Goal: Task Accomplishment & Management: Use online tool/utility

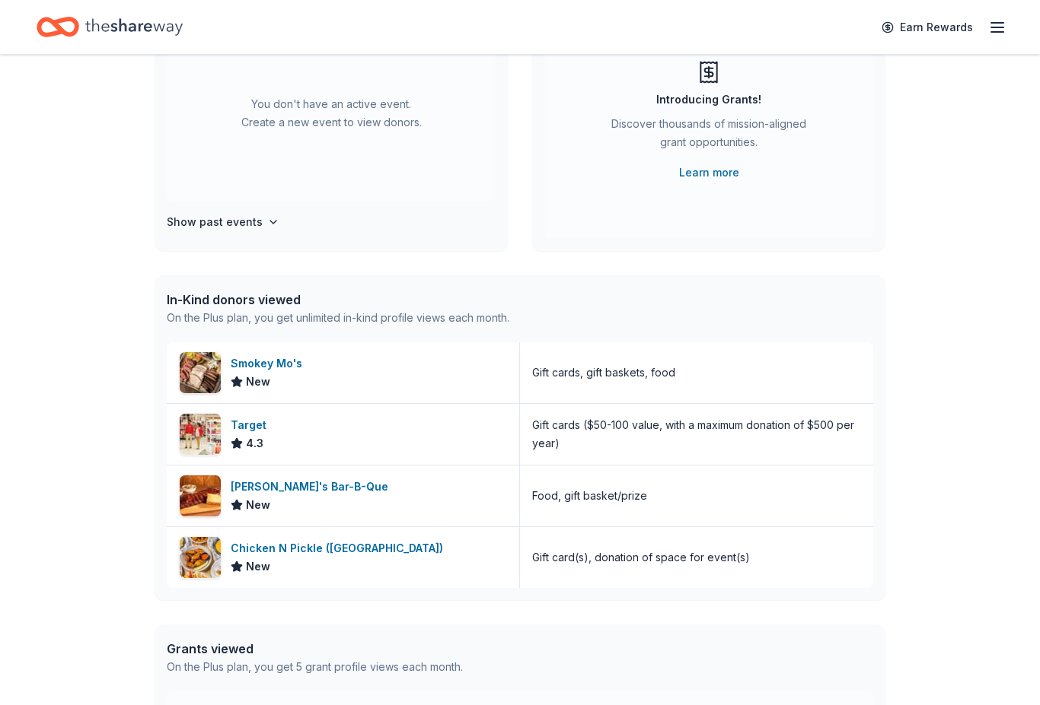
scroll to position [181, 0]
click at [194, 365] on img at bounding box center [200, 372] width 41 height 41
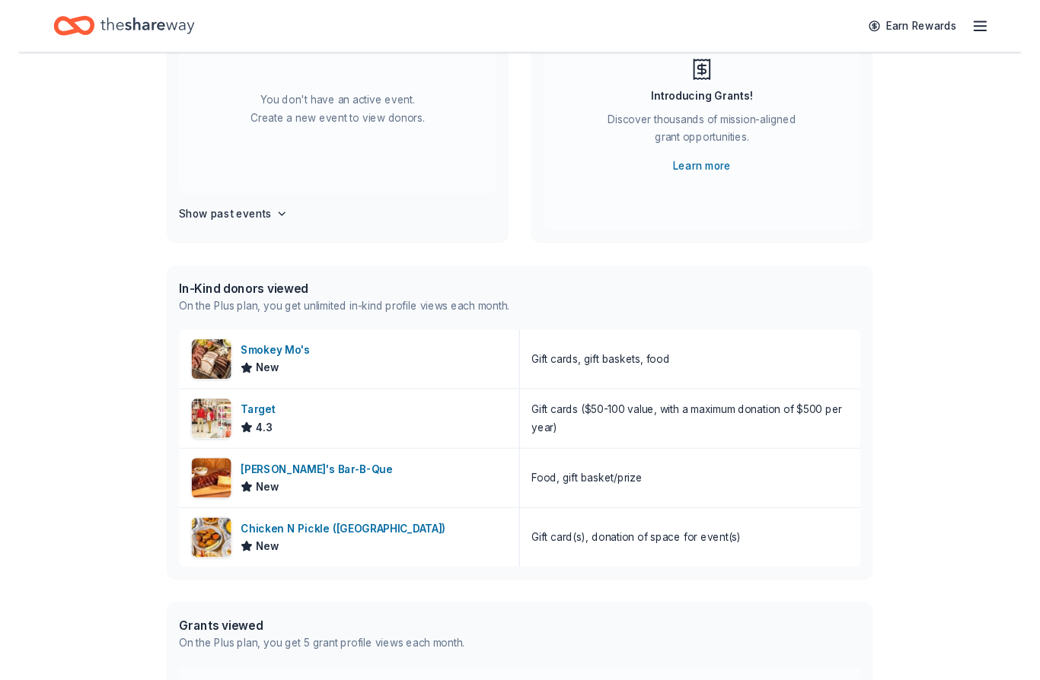
scroll to position [157, 0]
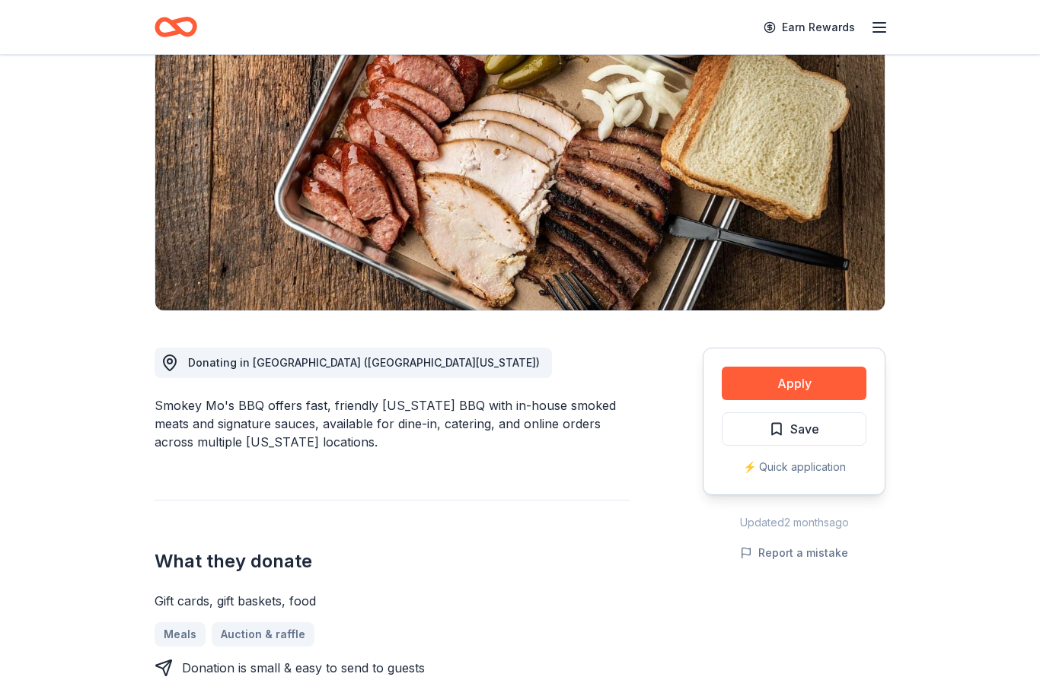
scroll to position [151, 0]
click at [818, 377] on button "Apply" at bounding box center [793, 384] width 145 height 33
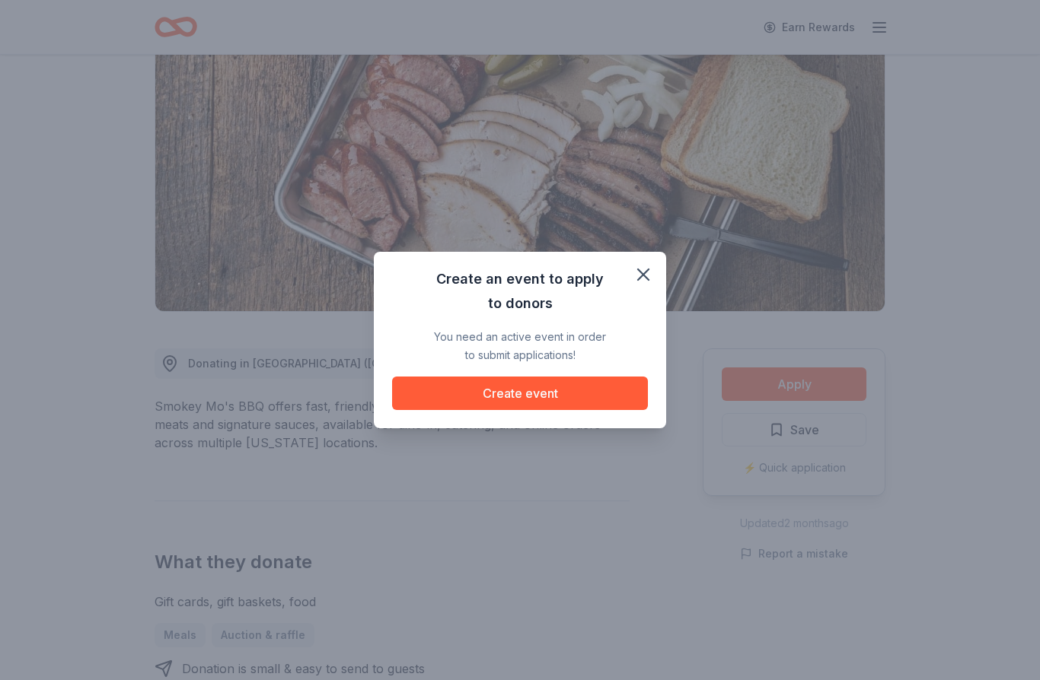
click at [591, 390] on button "Create event" at bounding box center [520, 393] width 256 height 33
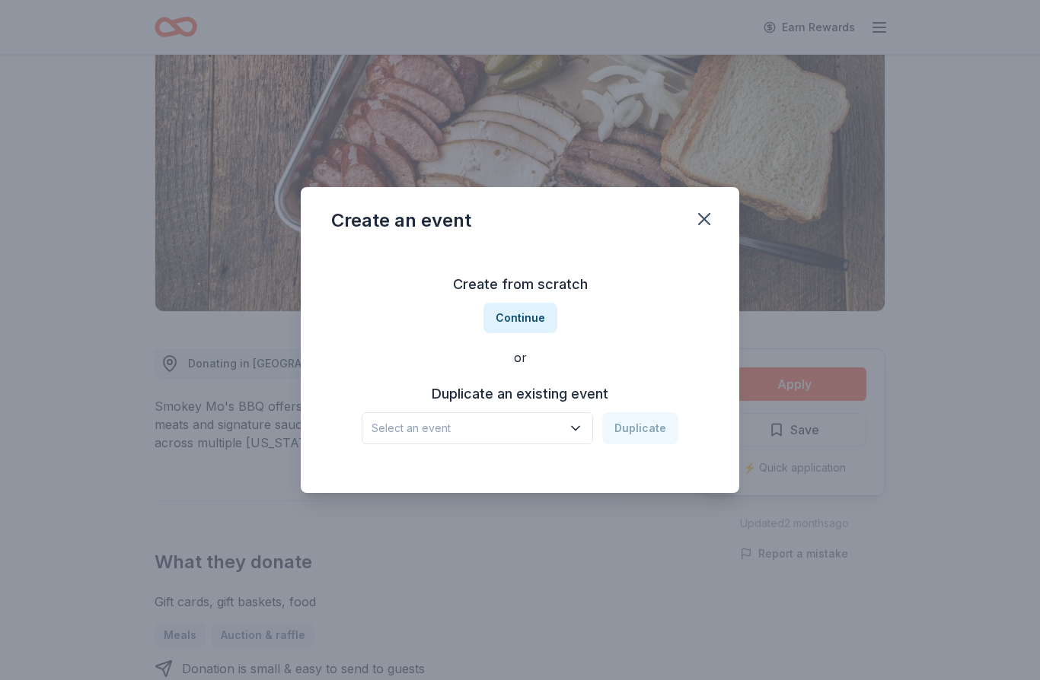
click at [514, 317] on button "Continue" at bounding box center [520, 318] width 74 height 30
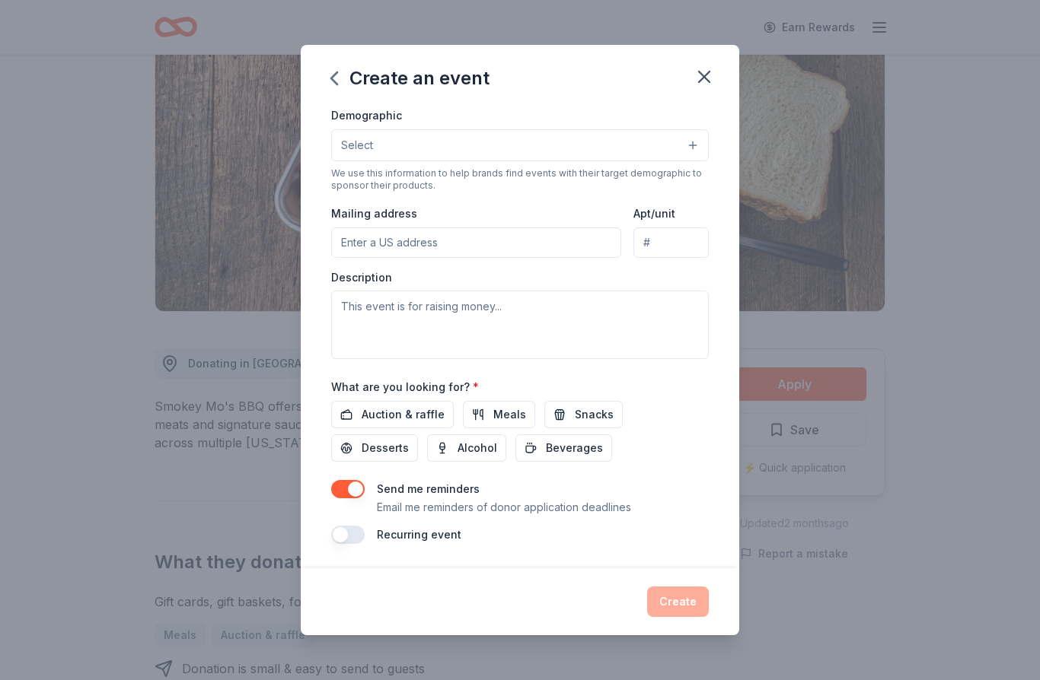
scroll to position [266, 0]
click at [689, 75] on button "button" at bounding box center [703, 76] width 33 height 33
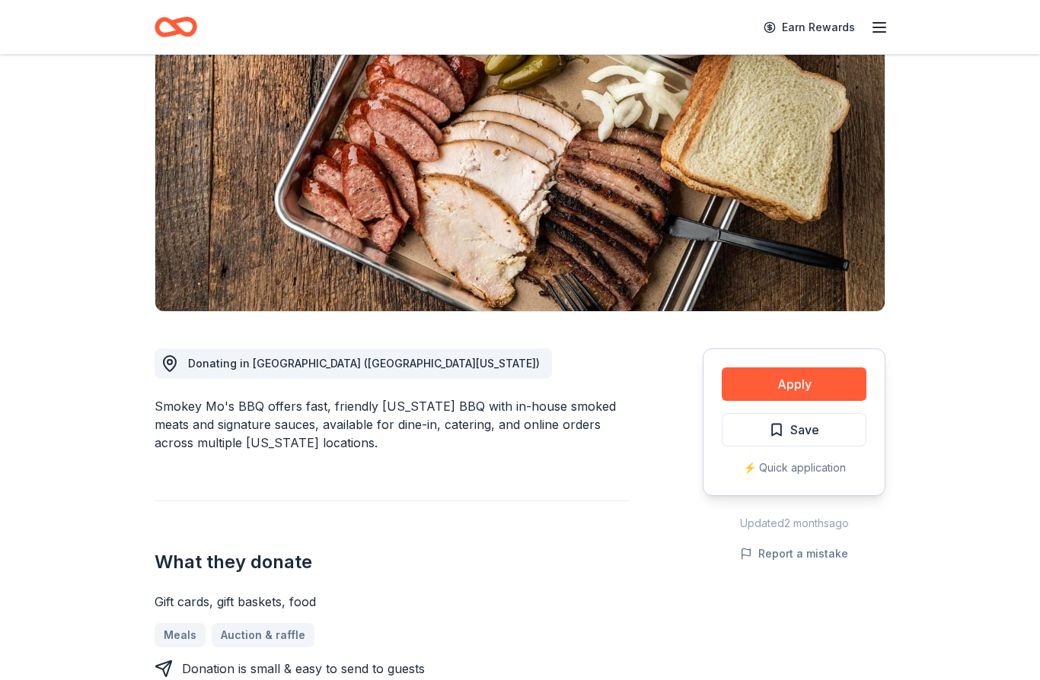
scroll to position [0, 0]
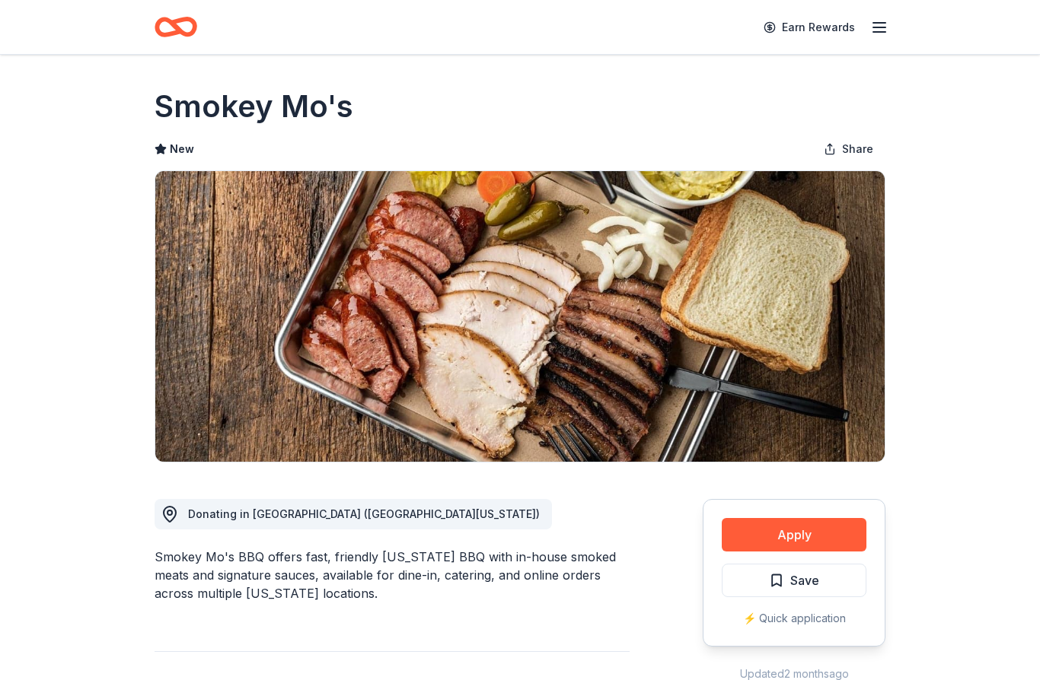
click at [874, 32] on line "button" at bounding box center [879, 32] width 12 height 0
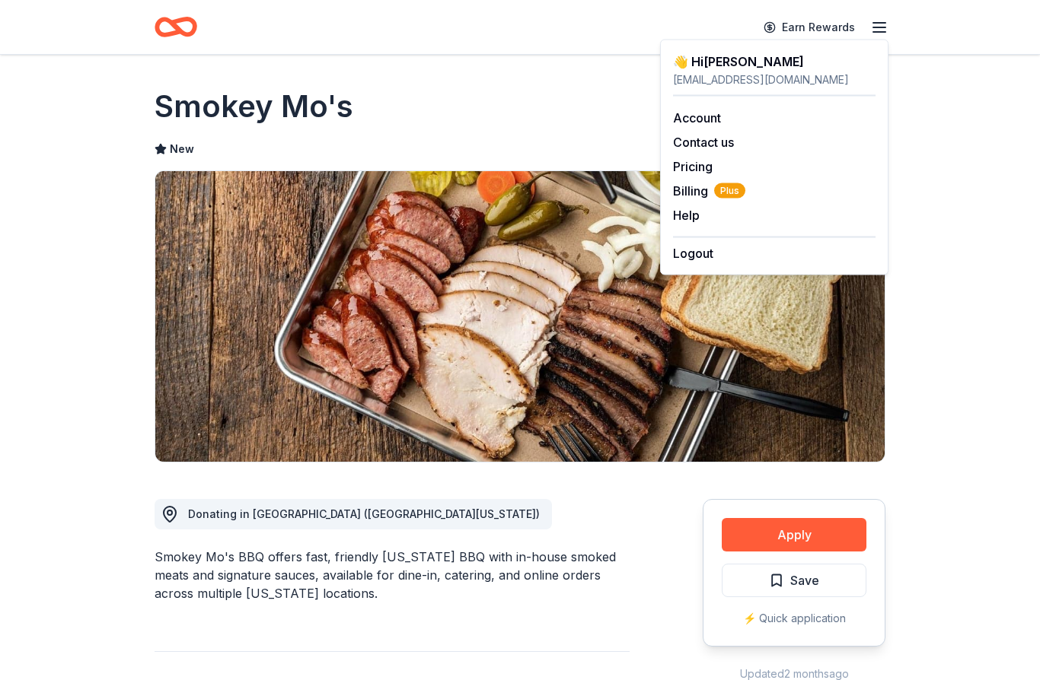
click at [686, 194] on span "Billing Plus" at bounding box center [709, 191] width 72 height 18
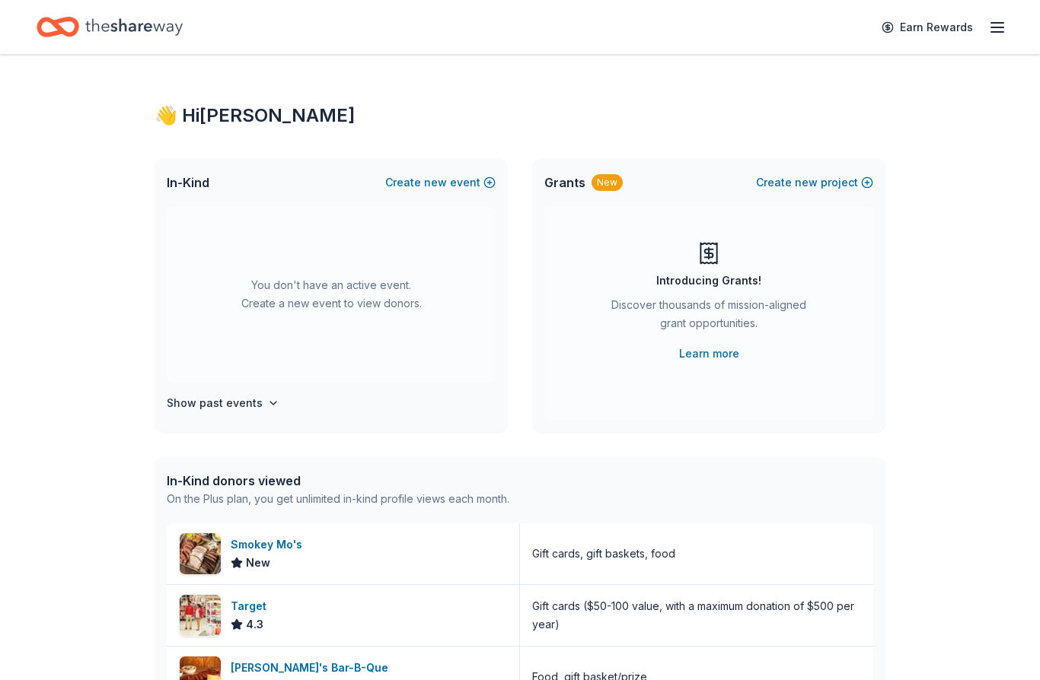
click at [1005, 33] on icon "button" at bounding box center [997, 27] width 18 height 18
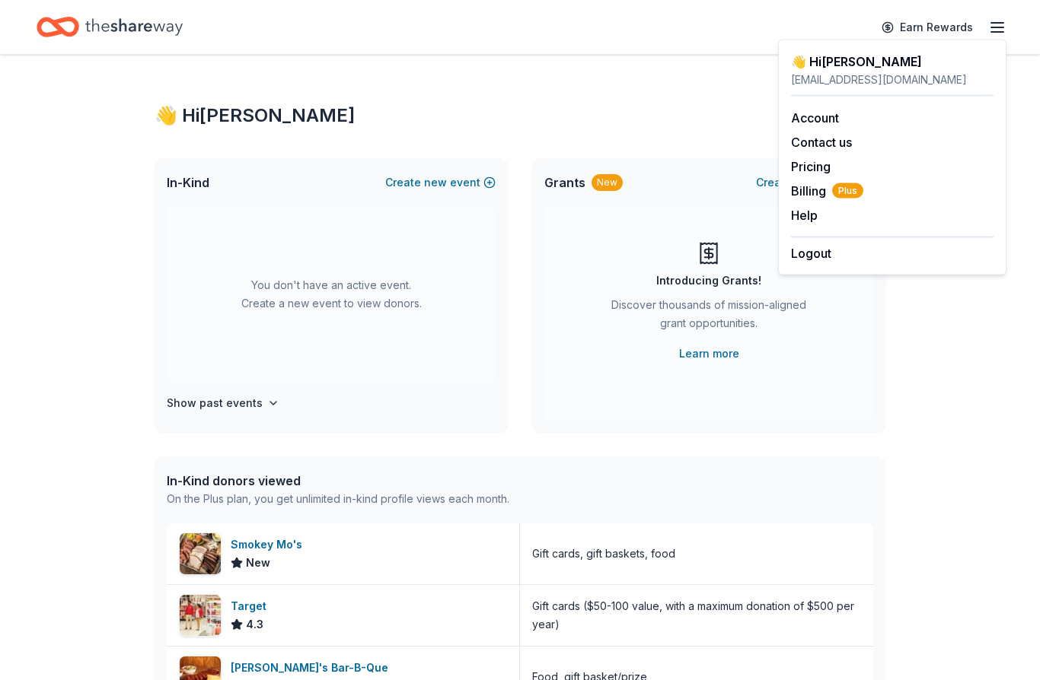
click at [810, 165] on link "Pricing" at bounding box center [811, 166] width 40 height 15
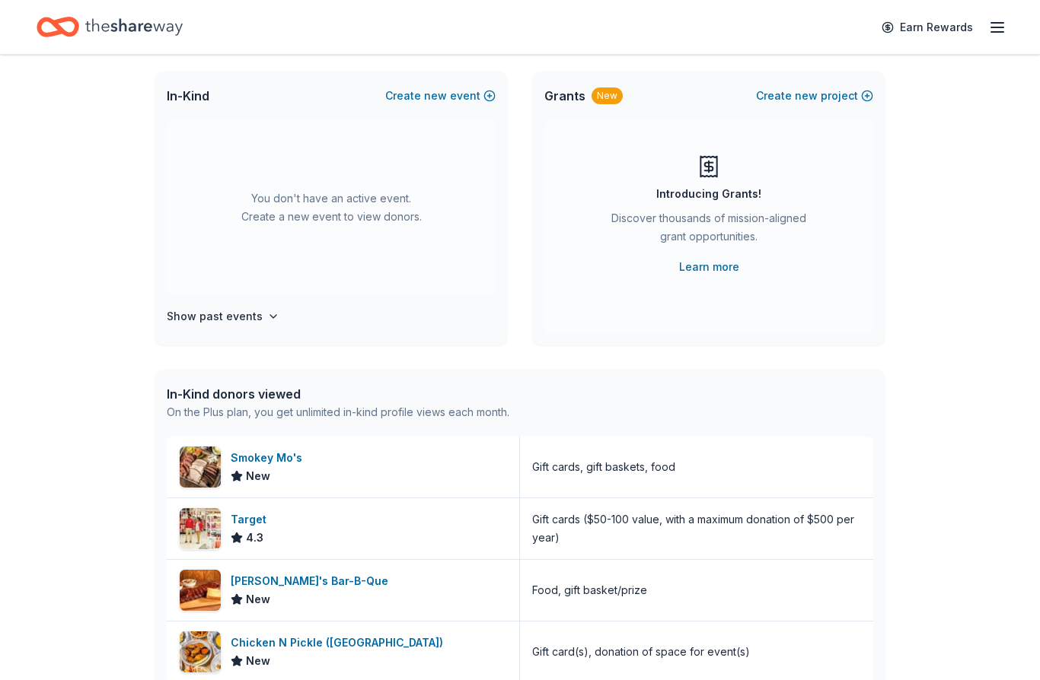
scroll to position [88, 0]
click at [196, 523] on img at bounding box center [200, 528] width 41 height 41
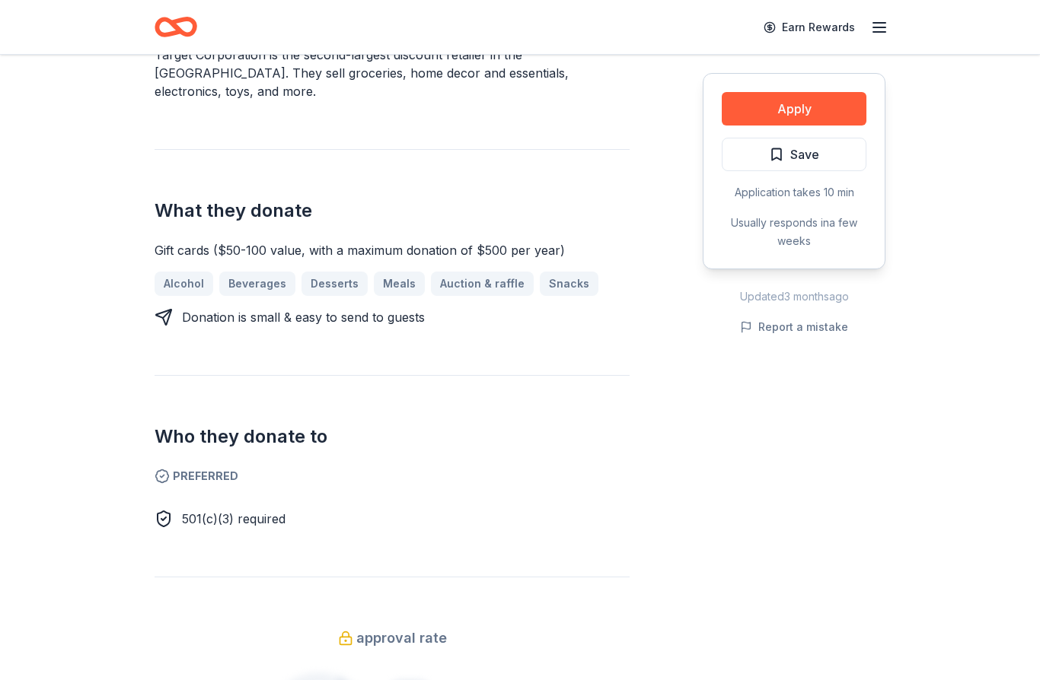
scroll to position [502, 0]
click at [785, 97] on button "Apply" at bounding box center [793, 108] width 145 height 33
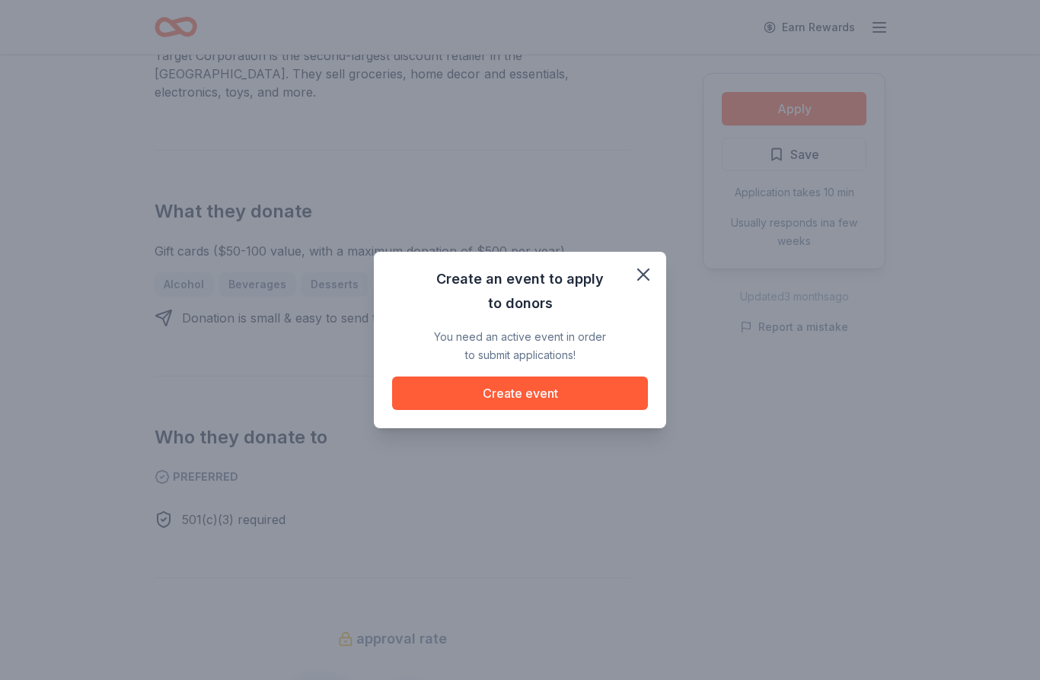
click at [598, 390] on button "Create event" at bounding box center [520, 393] width 256 height 33
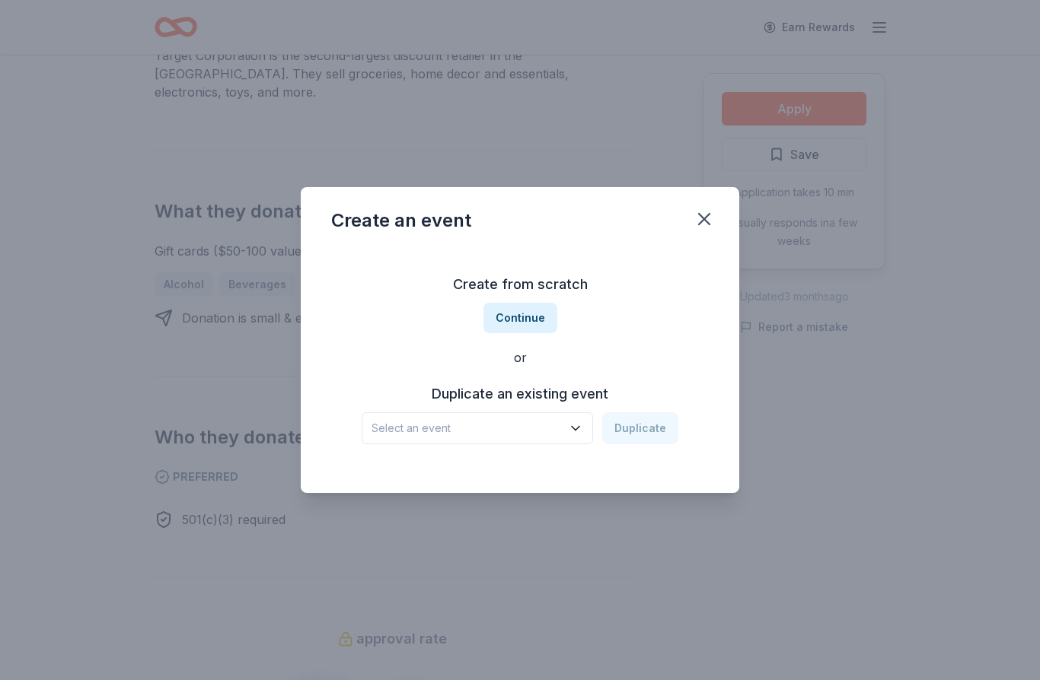
click at [517, 307] on button "Continue" at bounding box center [520, 318] width 74 height 30
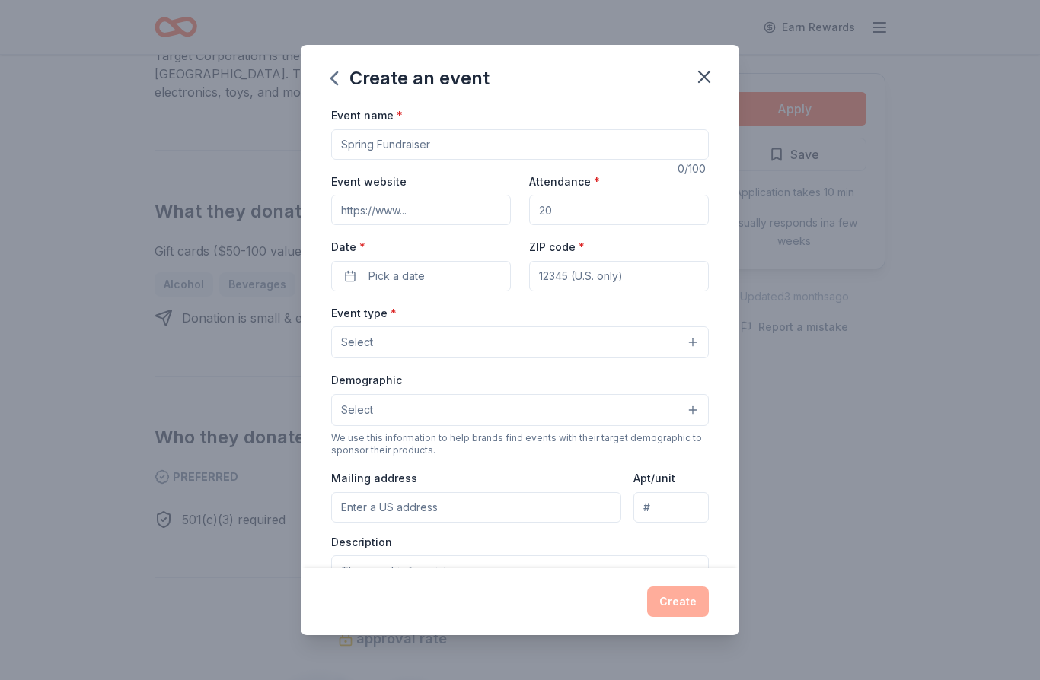
scroll to position [0, 0]
click at [626, 142] on input "Event name *" at bounding box center [519, 144] width 377 height 30
click at [687, 75] on button "button" at bounding box center [703, 76] width 33 height 33
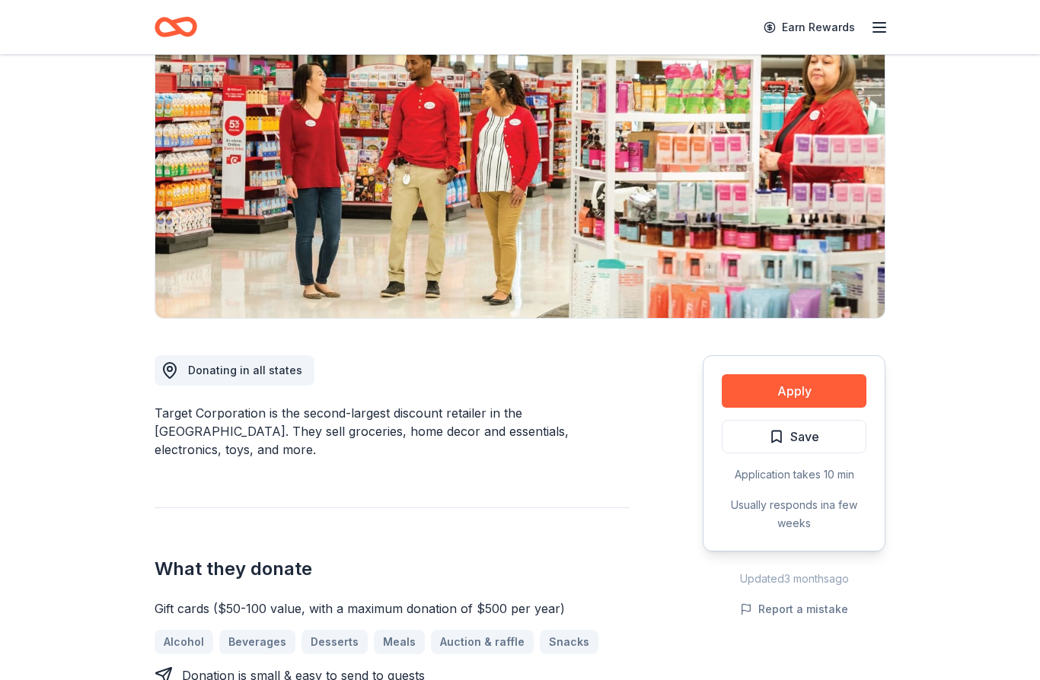
scroll to position [125, 0]
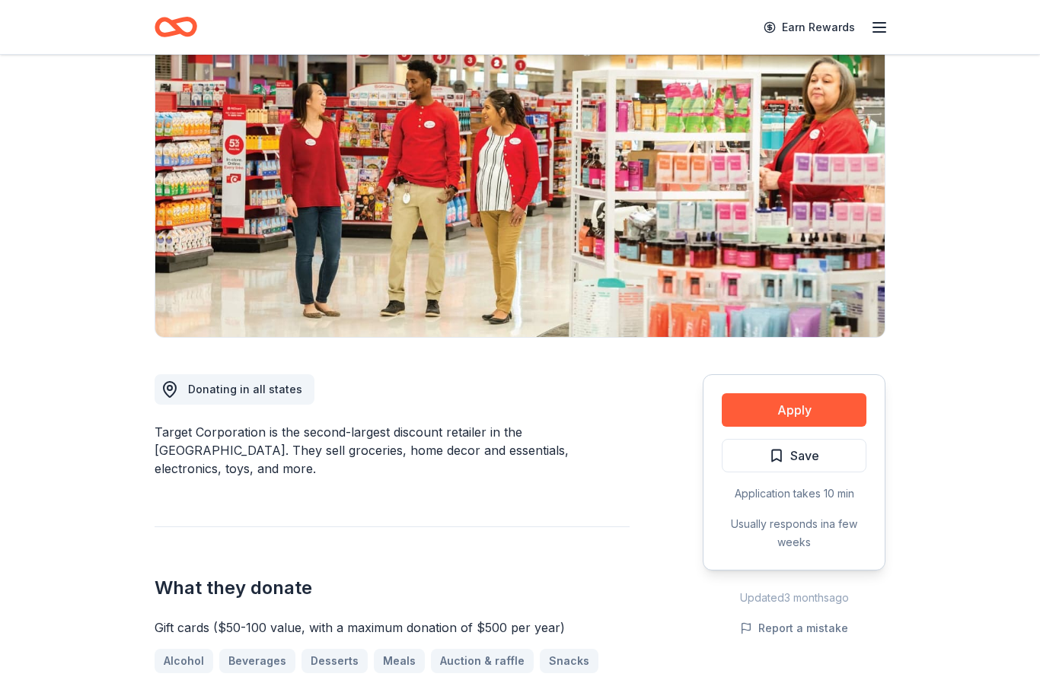
click at [807, 420] on button "Apply" at bounding box center [793, 409] width 145 height 33
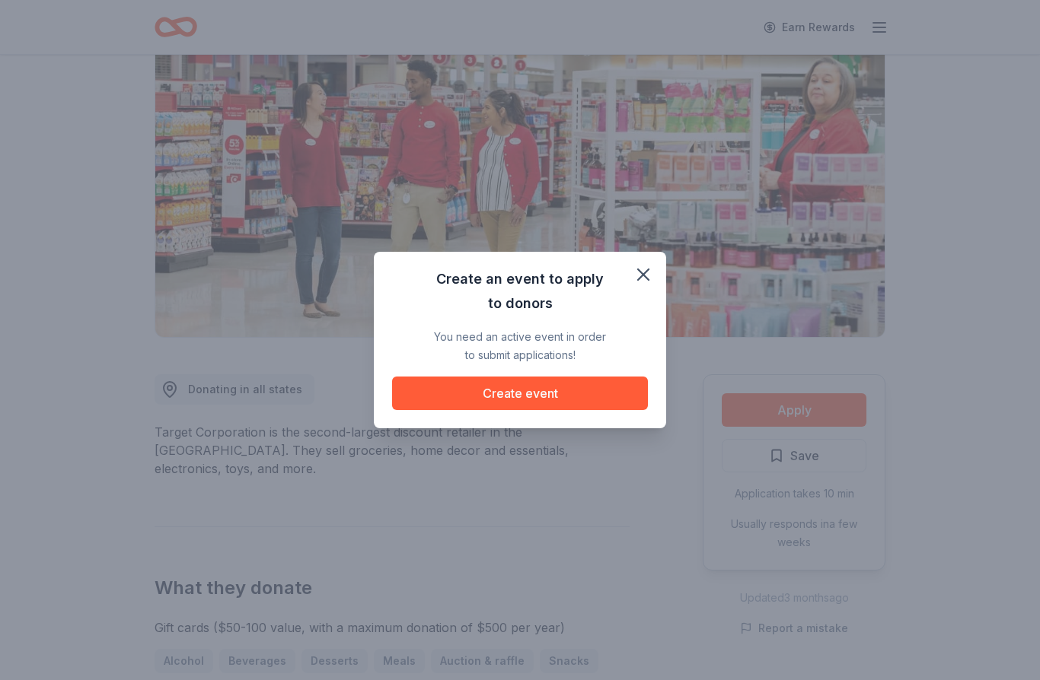
click at [588, 410] on button "Create event" at bounding box center [520, 393] width 256 height 33
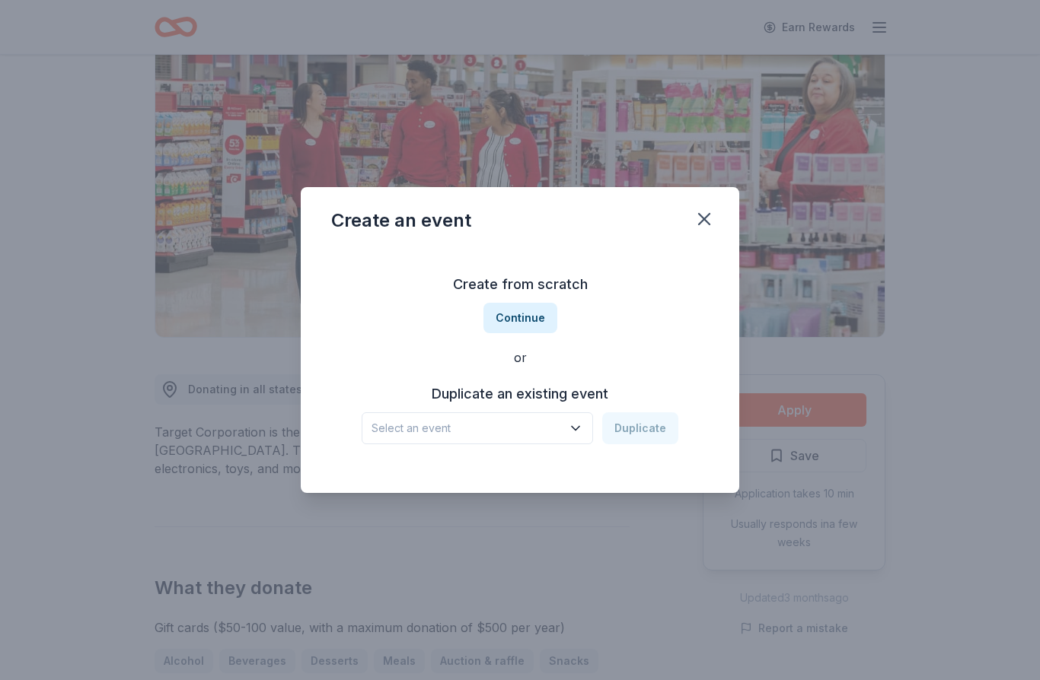
click at [517, 333] on button "Continue" at bounding box center [520, 318] width 74 height 30
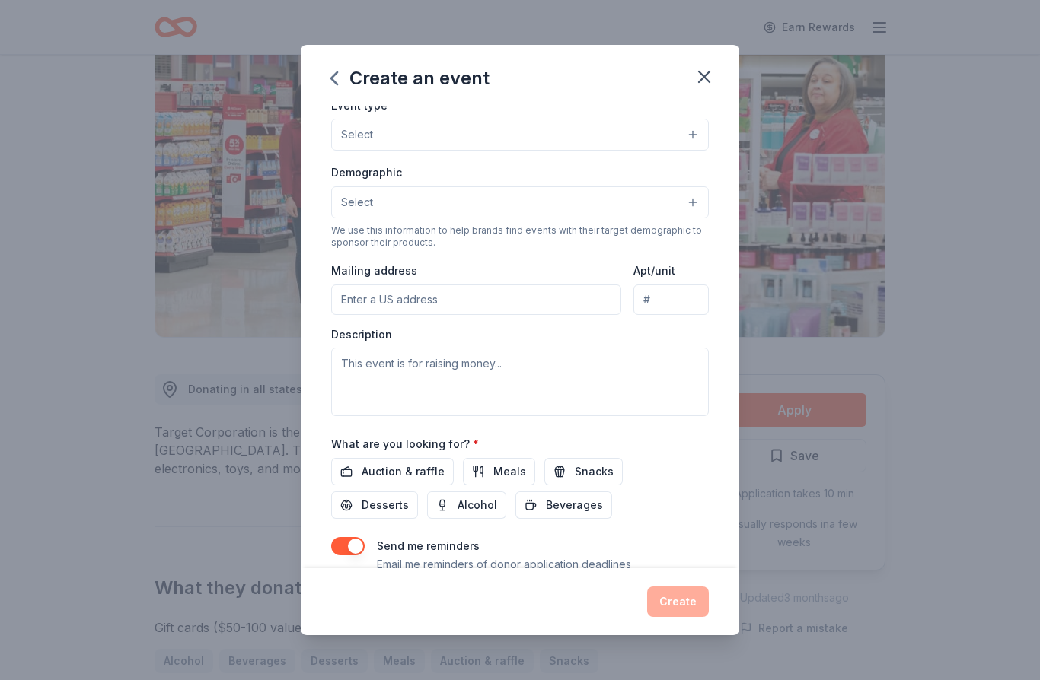
scroll to position [207, 0]
click at [696, 82] on icon "button" at bounding box center [703, 76] width 21 height 21
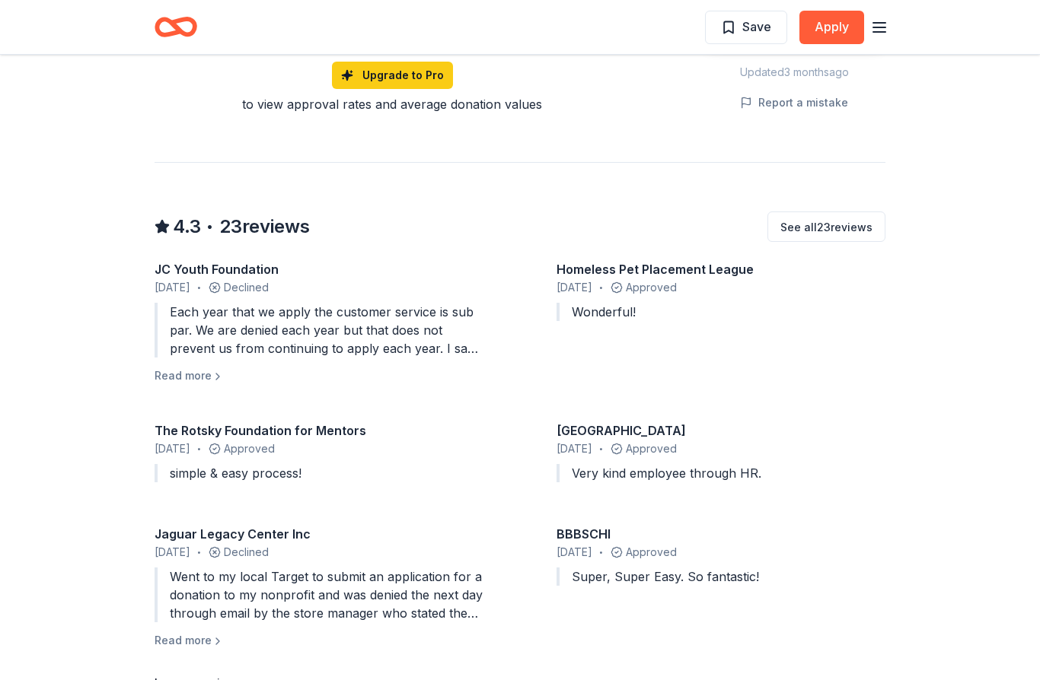
scroll to position [1266, 0]
